Goal: Task Accomplishment & Management: Complete application form

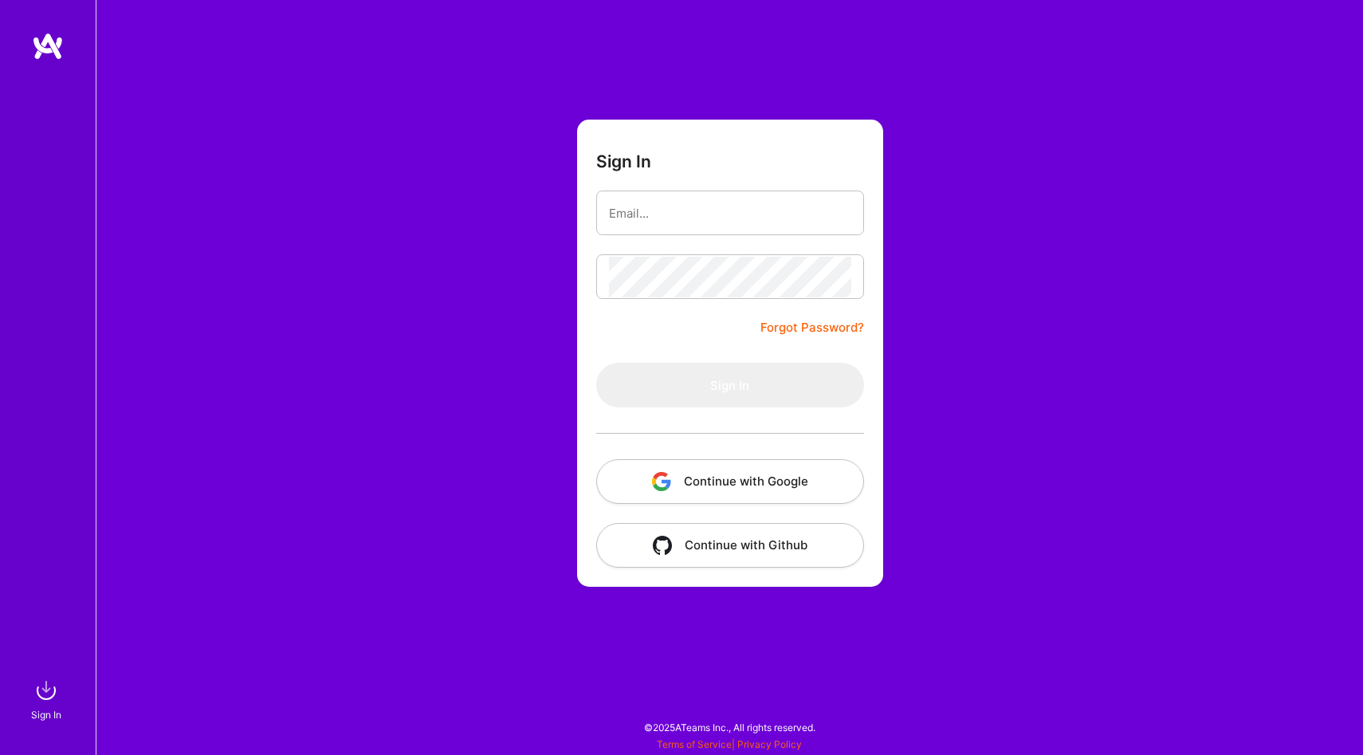
click at [727, 479] on button "Continue with Google" at bounding box center [730, 481] width 268 height 45
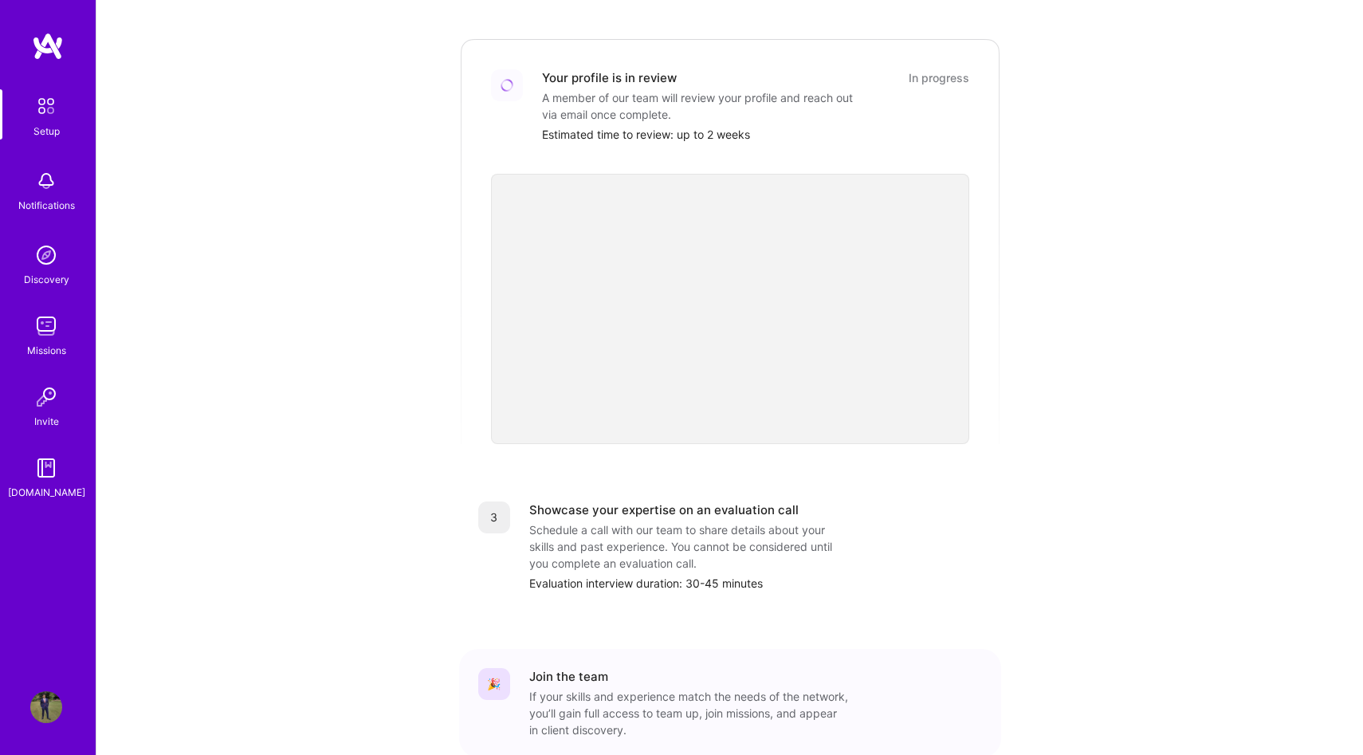
scroll to position [339, 0]
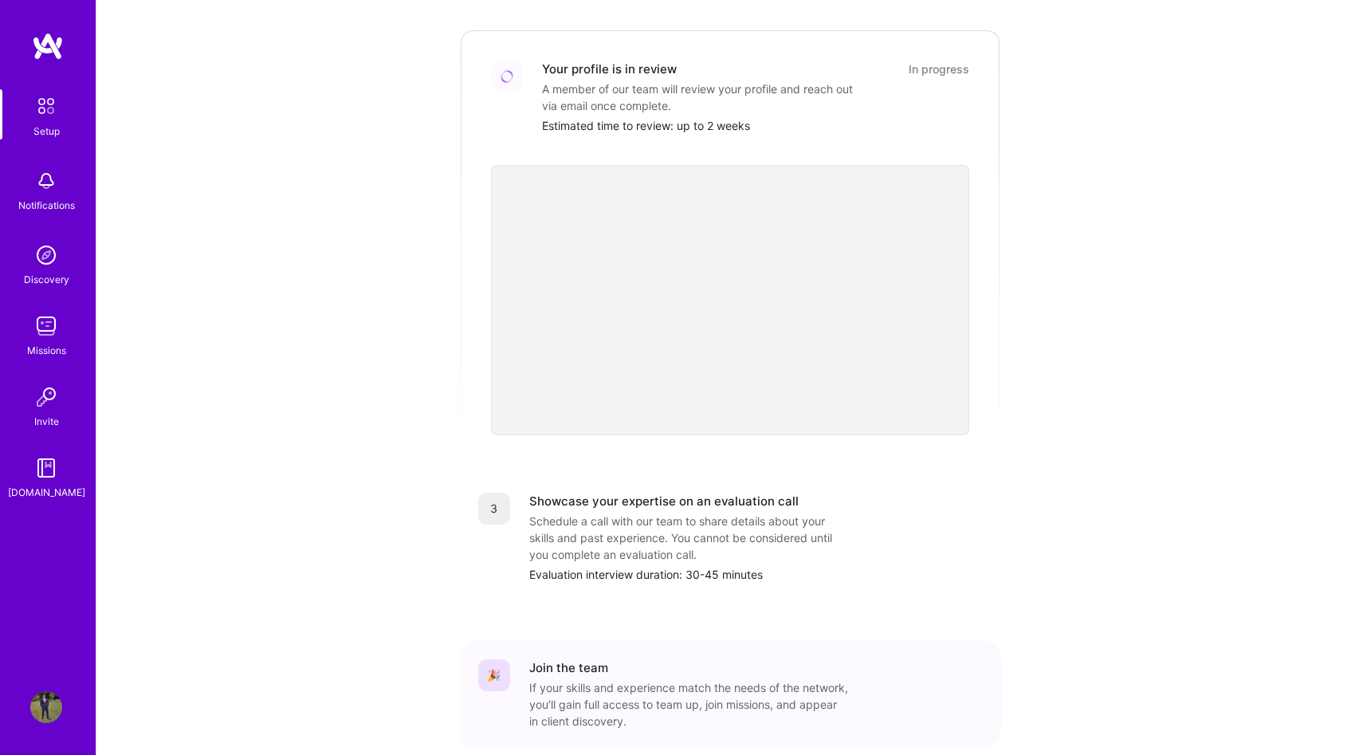
click at [41, 334] on img at bounding box center [46, 326] width 32 height 32
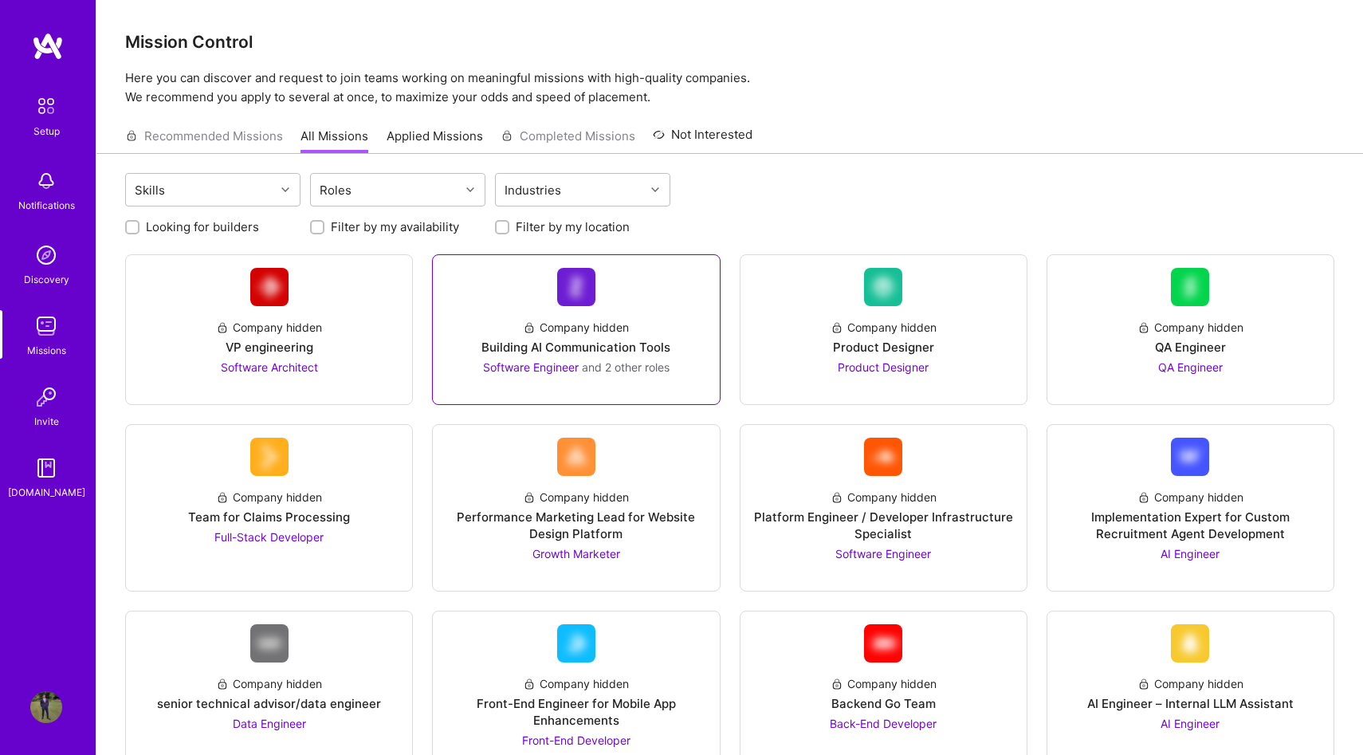
click at [646, 391] on div "Company hidden Building AI Communication Tools Software Engineer and 2 other ro…" at bounding box center [576, 329] width 288 height 151
click at [594, 347] on div "Building AI Communication Tools" at bounding box center [575, 347] width 189 height 17
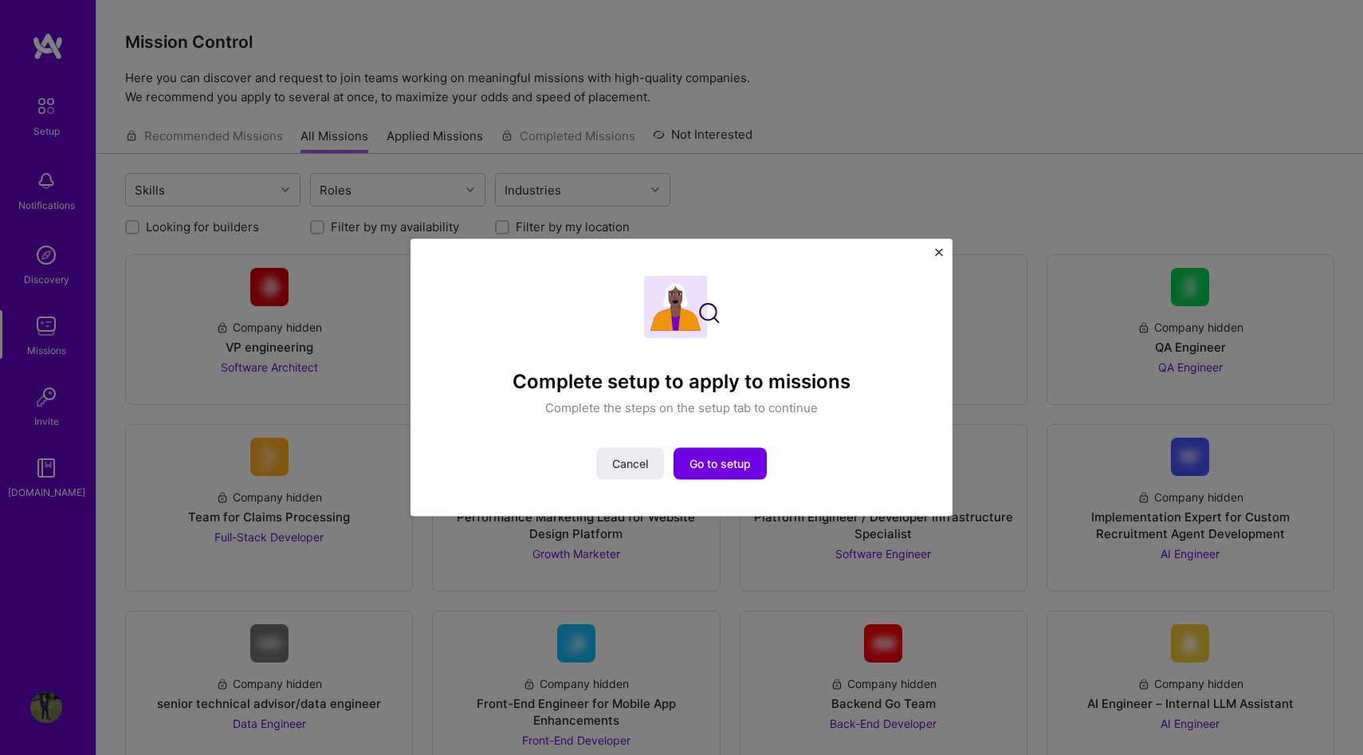
click at [1045, 54] on div "Complete setup to apply to missions Complete the steps on the setup tab to cont…" at bounding box center [681, 377] width 1363 height 755
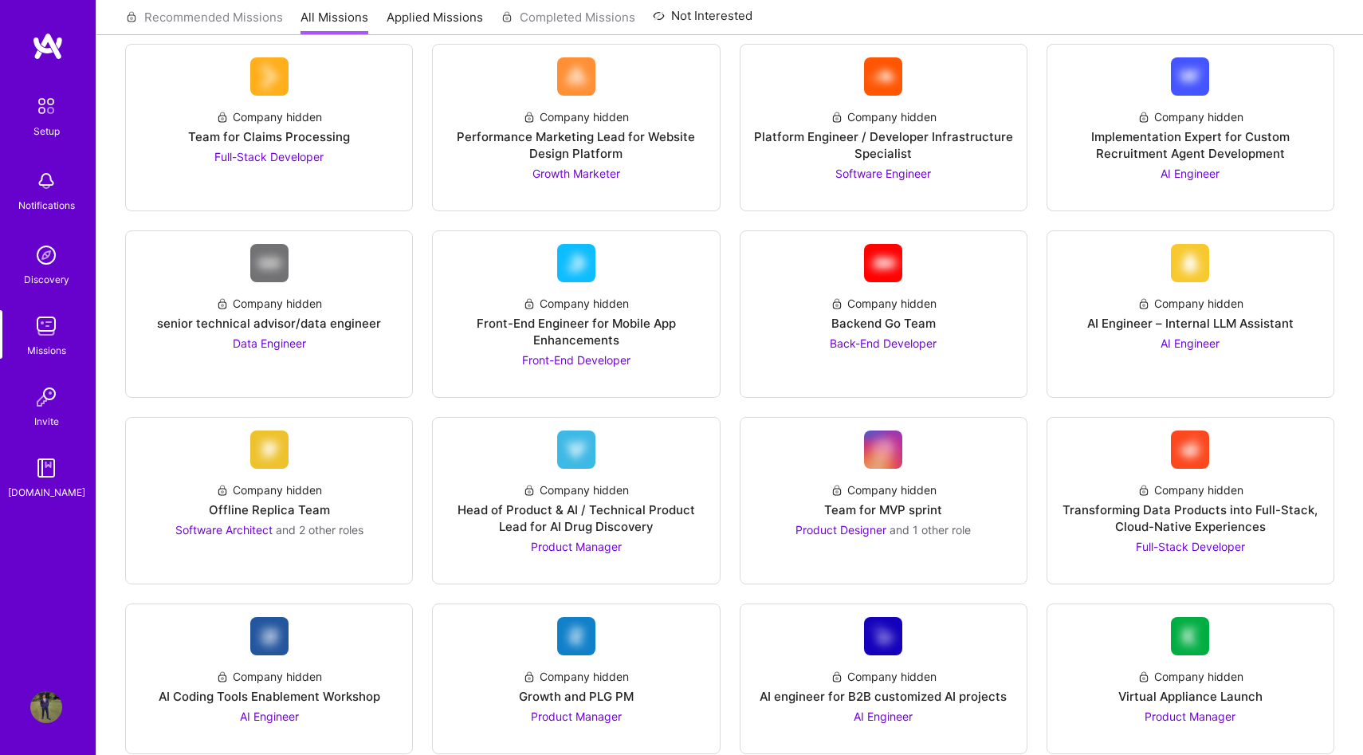
scroll to position [384, 0]
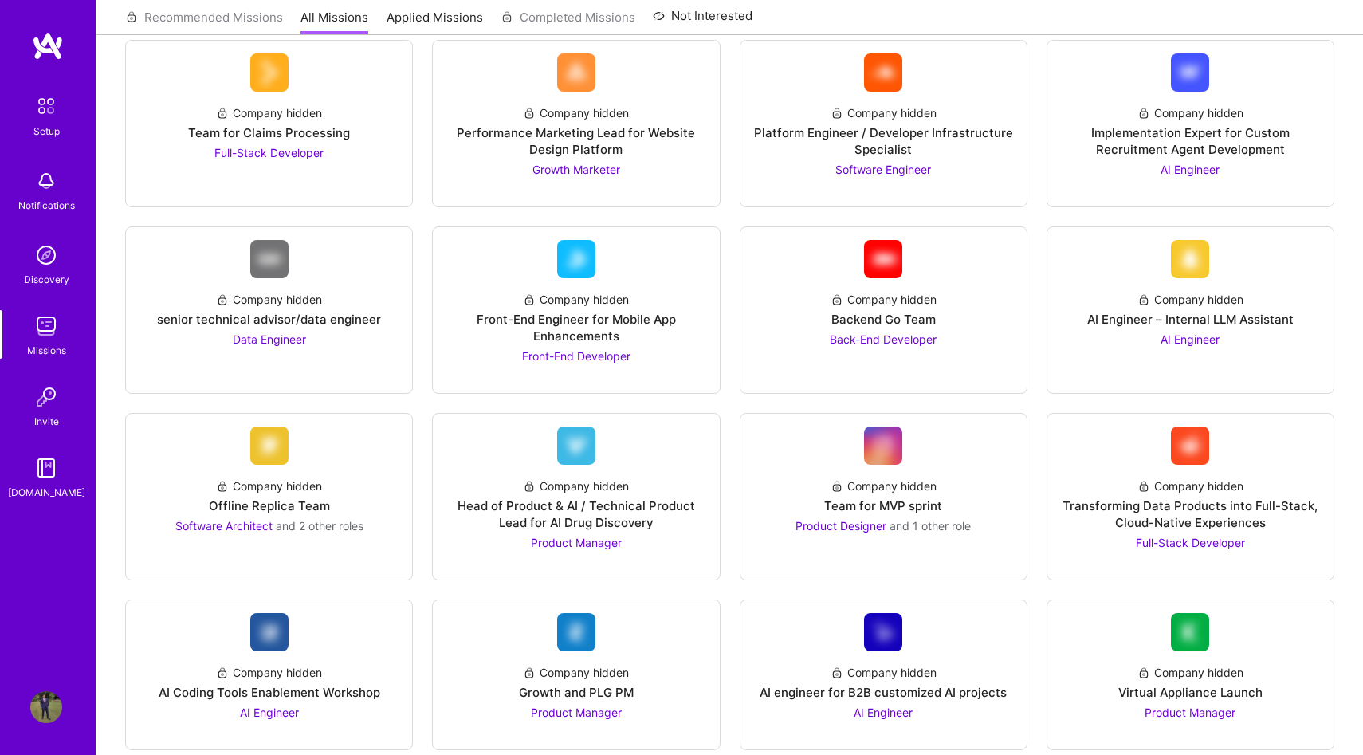
click at [991, 347] on div "Company hidden Backend Go Team Back-End Developer" at bounding box center [883, 312] width 261 height 69
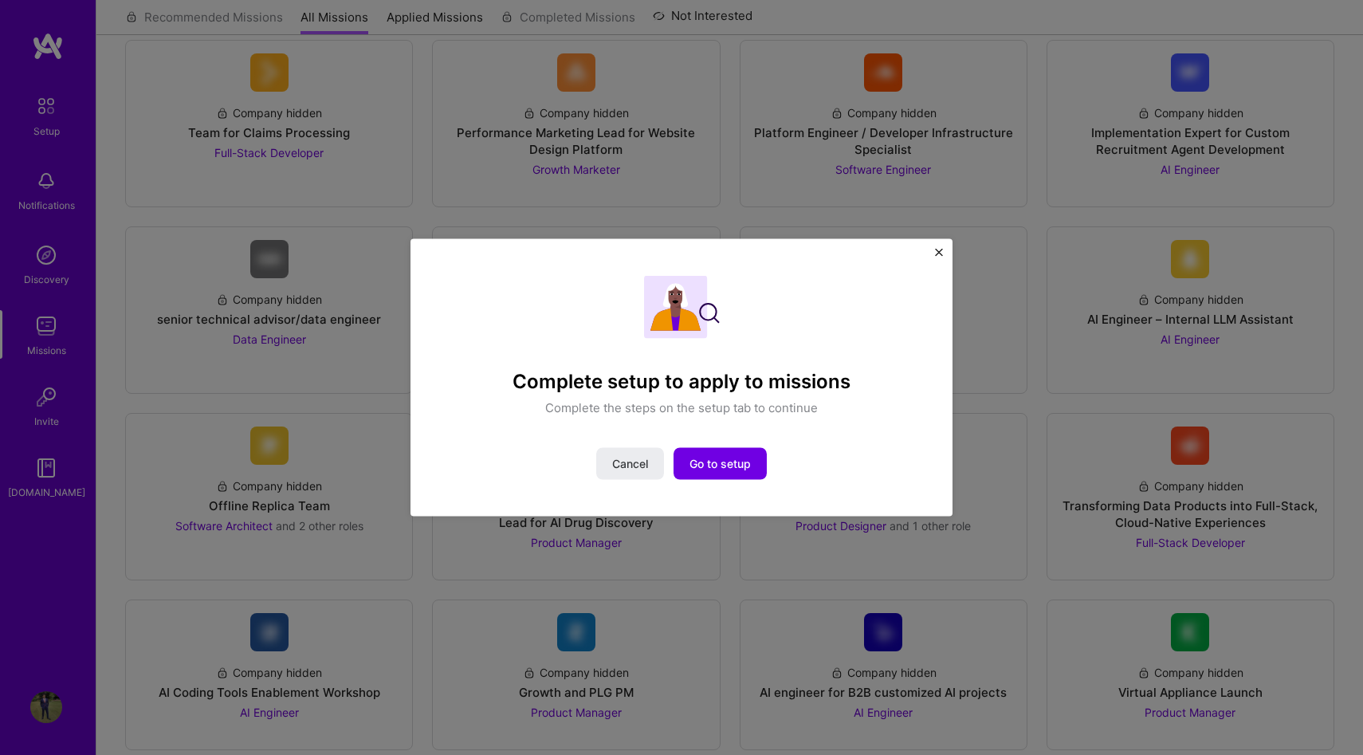
scroll to position [387, 0]
click at [1030, 241] on div "Complete setup to apply to missions Complete the steps on the setup tab to cont…" at bounding box center [681, 377] width 1363 height 755
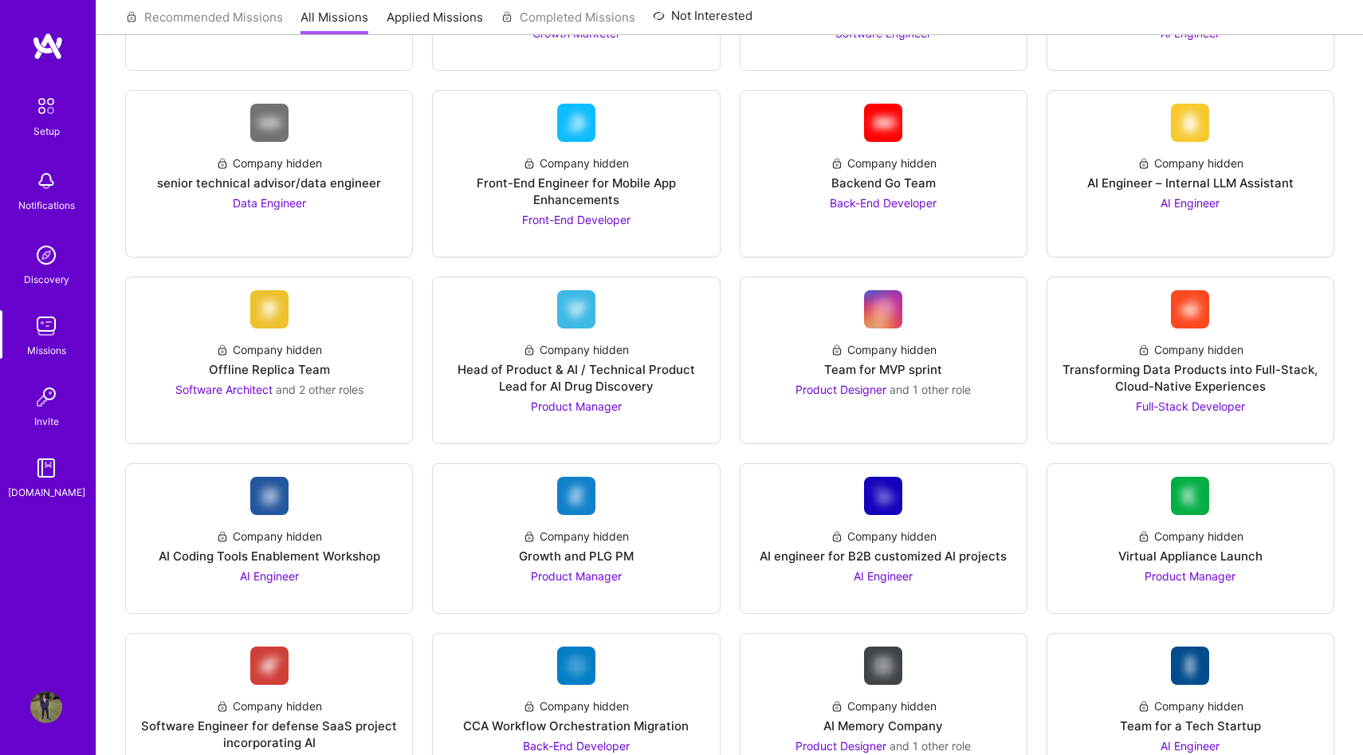
scroll to position [0, 0]
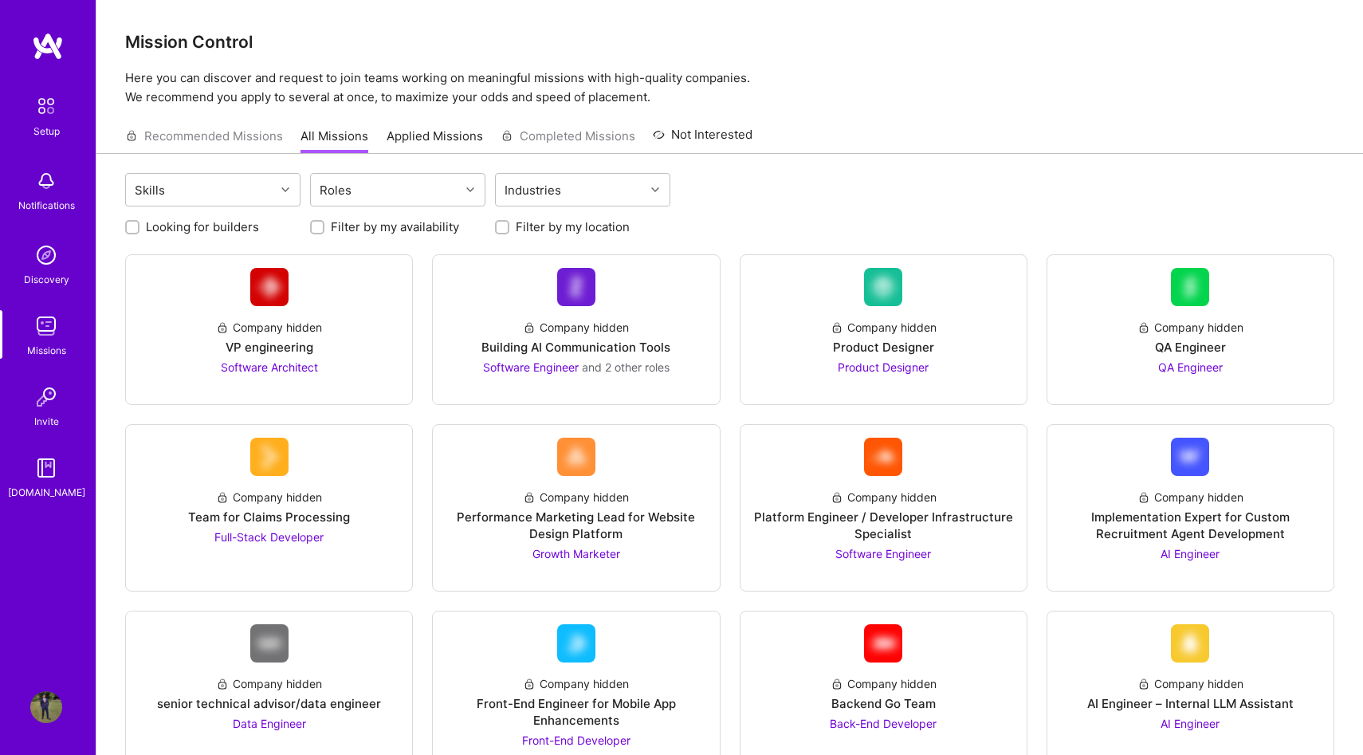
click at [438, 139] on link "Applied Missions" at bounding box center [435, 141] width 96 height 26
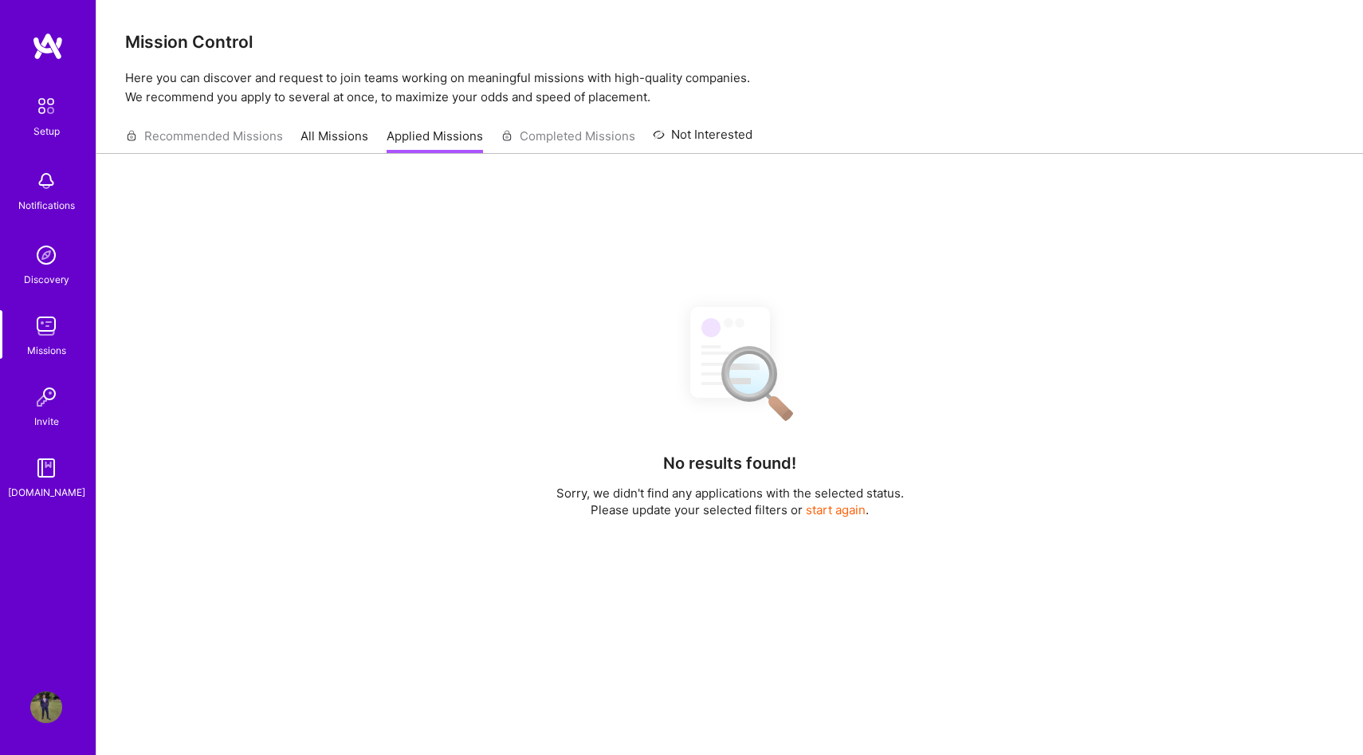
click at [728, 132] on link "Not Interested" at bounding box center [703, 139] width 100 height 29
